Goal: Transaction & Acquisition: Purchase product/service

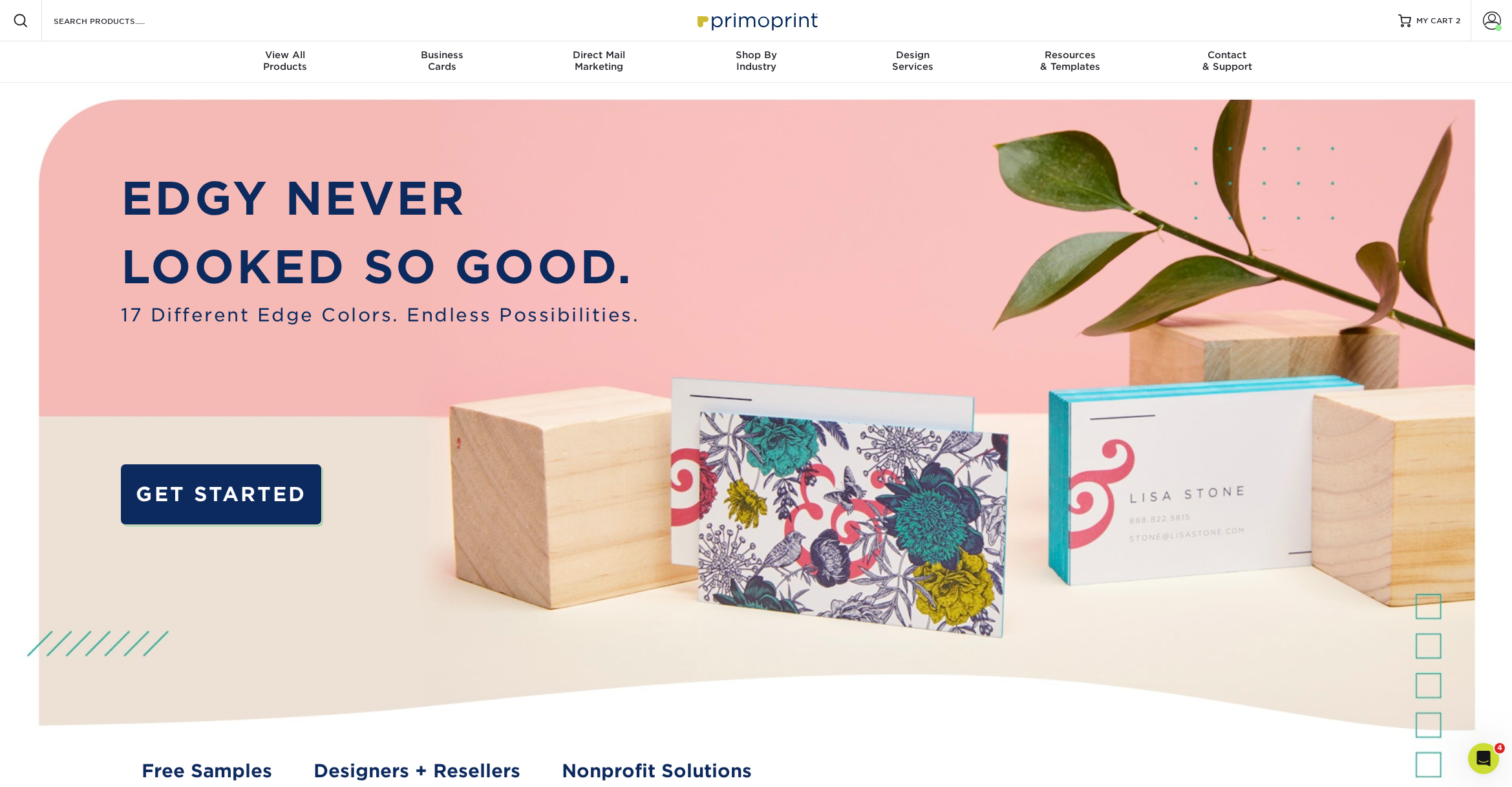
scroll to position [1, 0]
click at [1465, 18] on div "Resources Menu Search Products Account Welcome, Cara Account Dashboard Active O…" at bounding box center [756, 20] width 1512 height 41
click at [1453, 19] on span "MY CART" at bounding box center [1435, 20] width 37 height 11
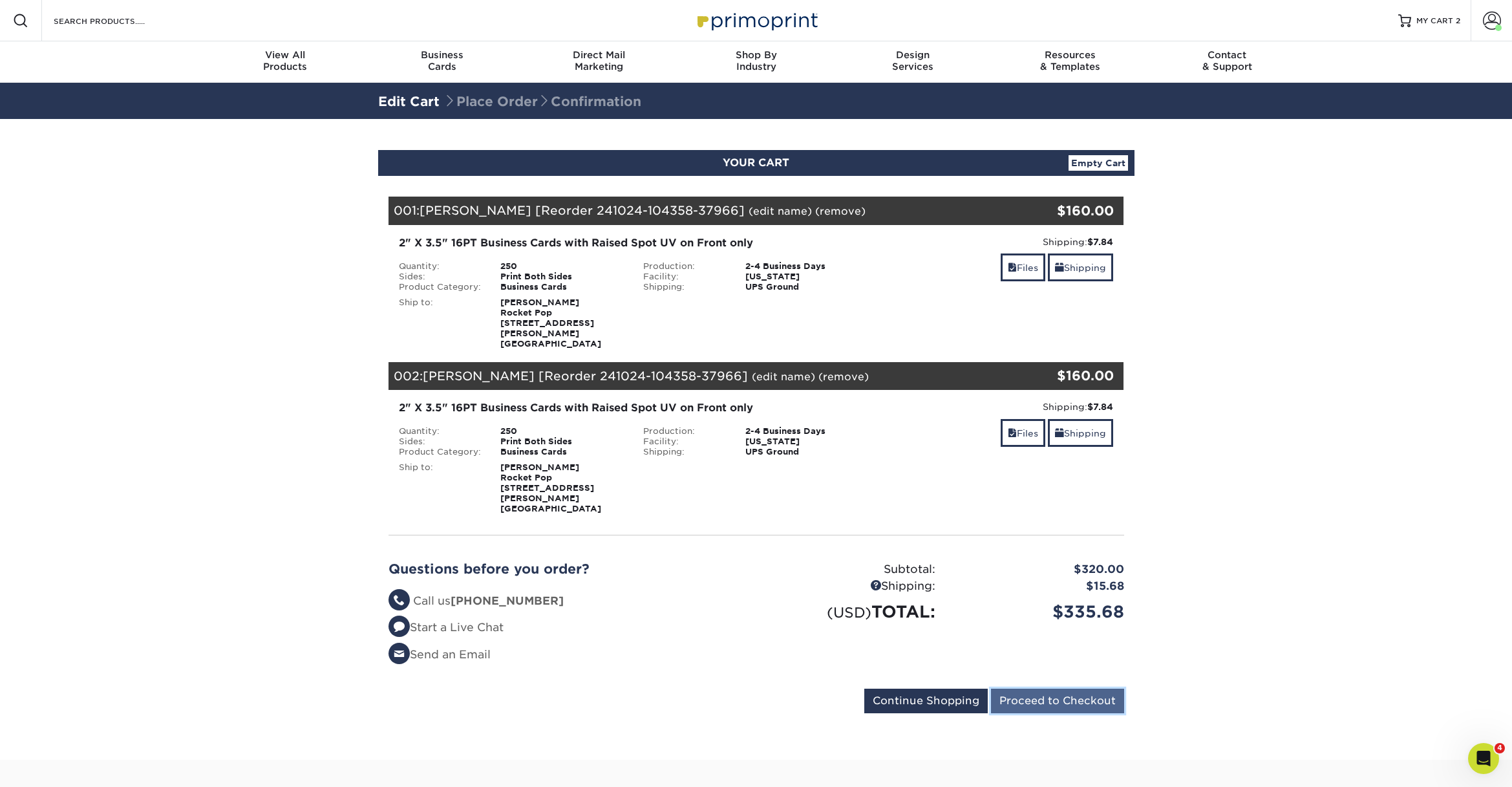
click at [1031, 689] on input "Proceed to Checkout" at bounding box center [1057, 700] width 133 height 24
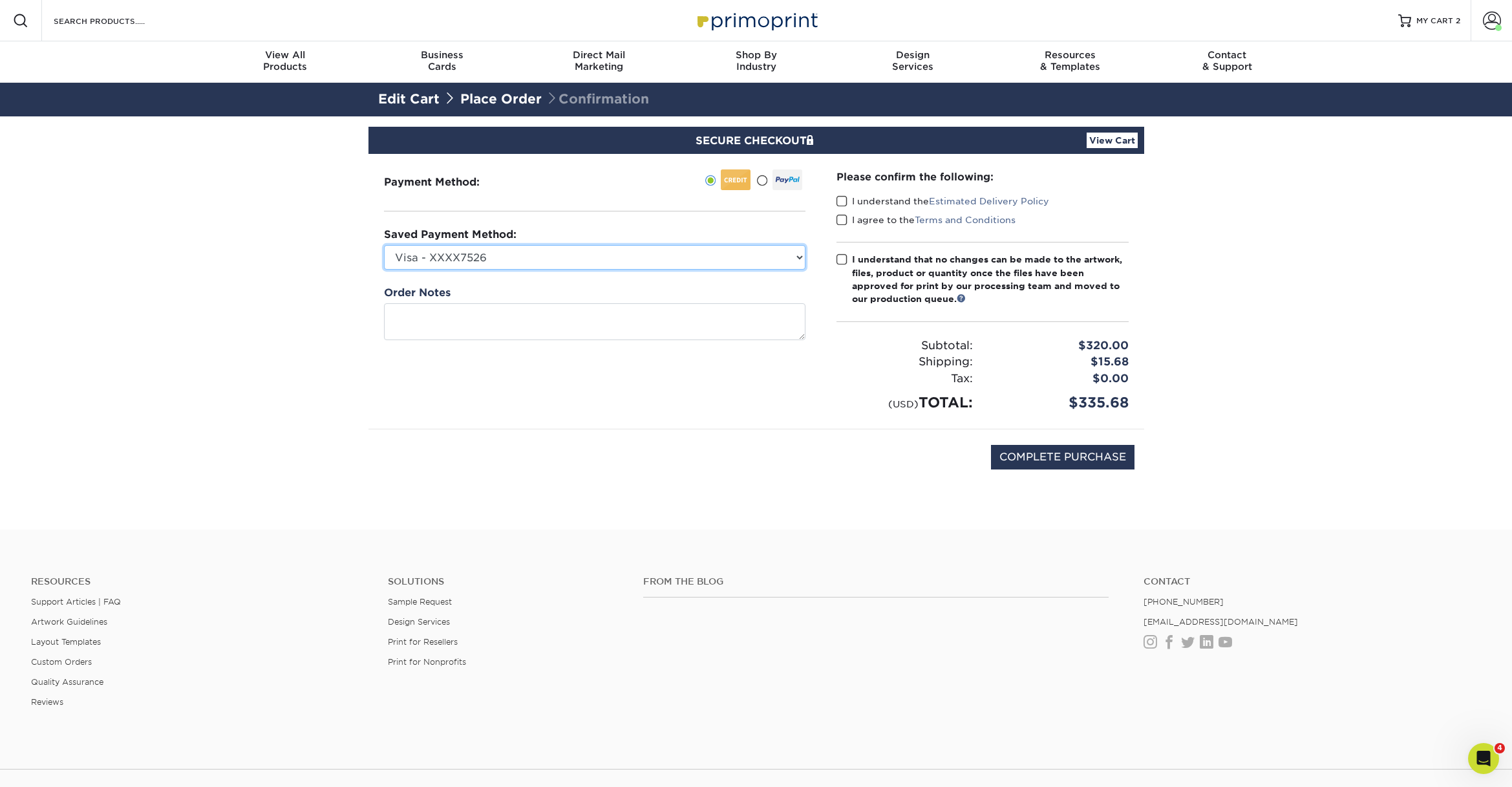
click at [585, 255] on select "Visa - XXXX7526 American Express - XXXX1054 New Credit Card" at bounding box center [595, 257] width 421 height 24
select select
click at [384, 245] on select "Visa - XXXX7526 American Express - XXXX1054 New Credit Card" at bounding box center [595, 257] width 421 height 24
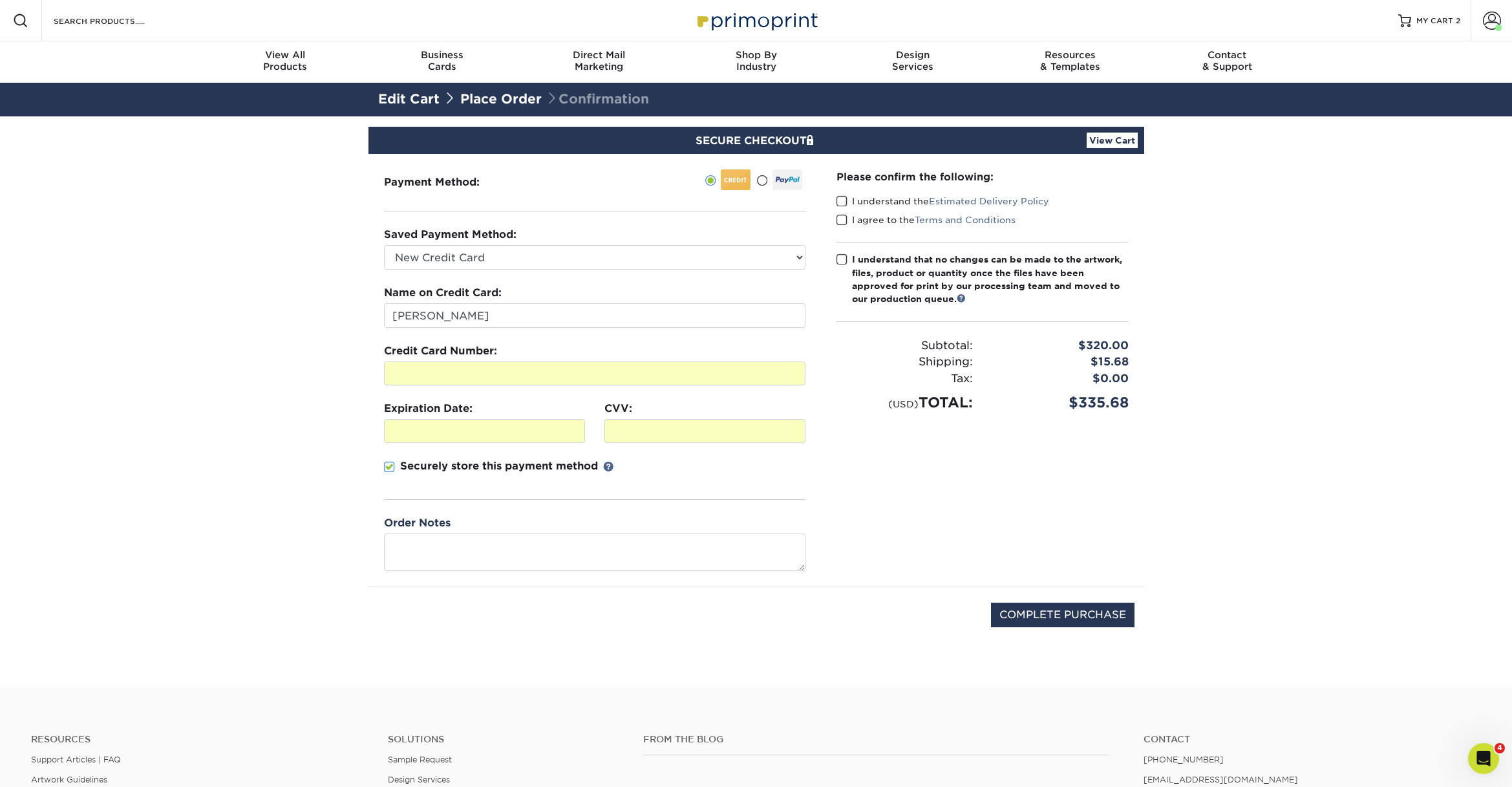
click at [842, 201] on span at bounding box center [842, 201] width 11 height 13
click at [0, 0] on input "I understand the Estimated Delivery Policy" at bounding box center [0, 0] width 0 height 0
click at [842, 218] on span at bounding box center [842, 220] width 11 height 13
click at [0, 0] on input "I agree to the Terms and Conditions" at bounding box center [0, 0] width 0 height 0
click at [838, 255] on span at bounding box center [842, 259] width 11 height 13
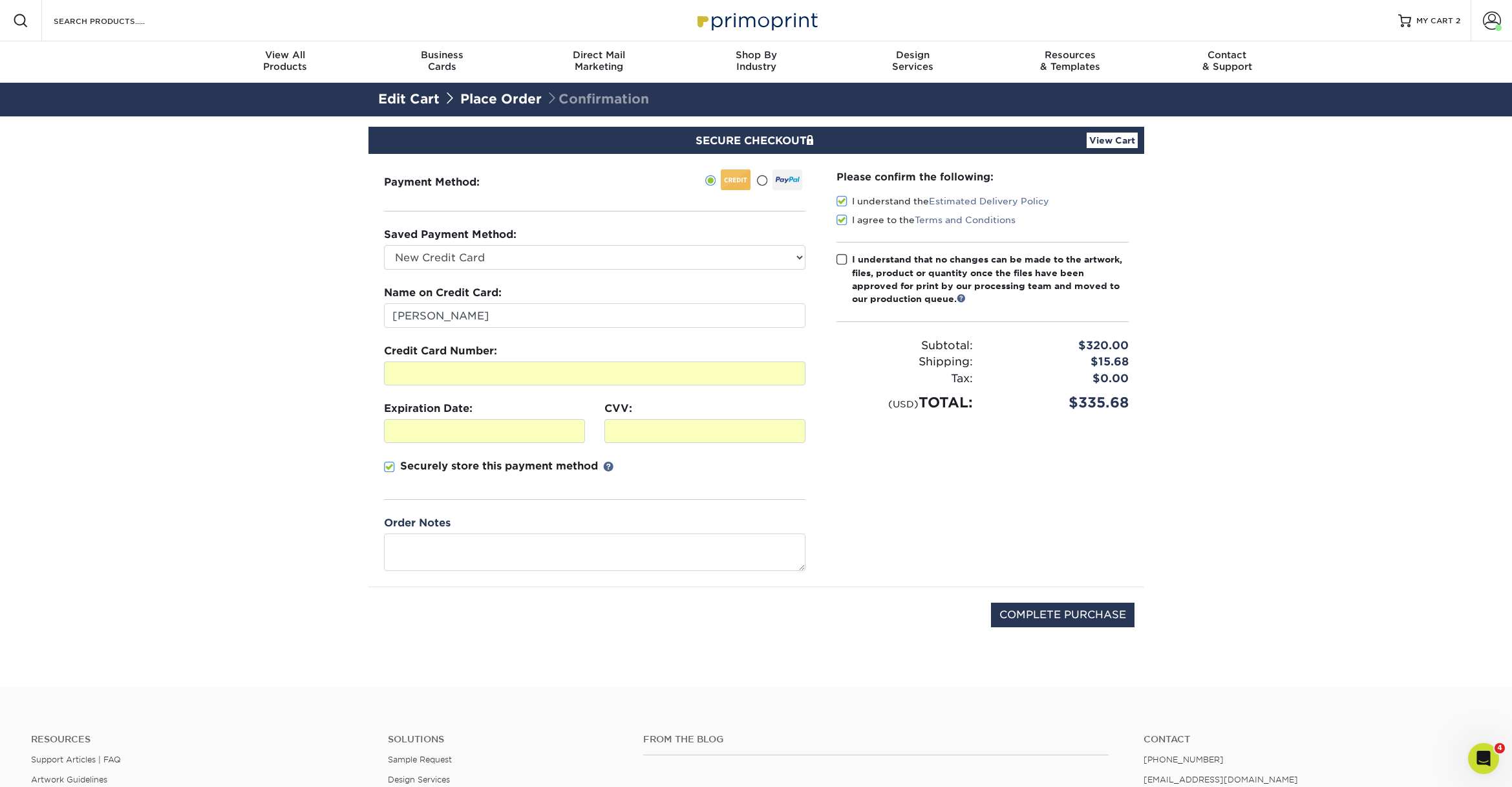
click at [0, 0] on input "I understand that no changes can be made to the artwork, files, product or quan…" at bounding box center [0, 0] width 0 height 0
click at [1074, 616] on input "COMPLETE PURCHASE" at bounding box center [1063, 614] width 144 height 24
type input "PROCESSING, PLEASE WAIT..."
